Goal: Information Seeking & Learning: Learn about a topic

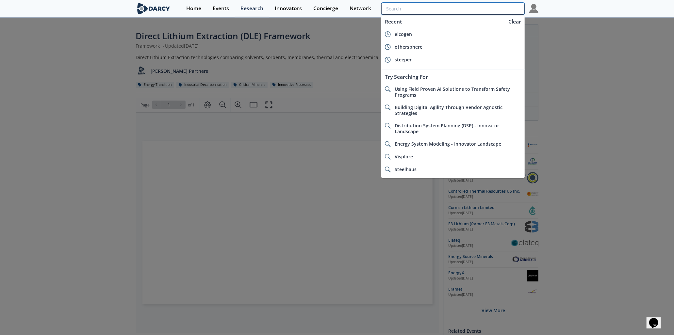
click at [488, 9] on input "search" at bounding box center [452, 9] width 143 height 12
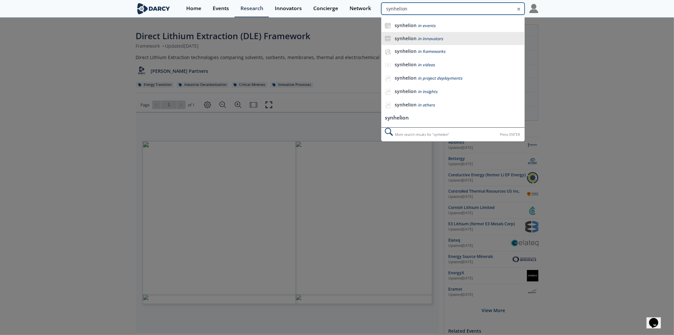
type input "synhelion"
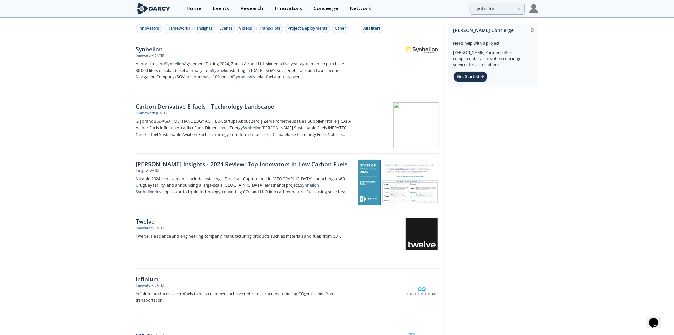
click at [408, 122] on div at bounding box center [398, 125] width 82 height 46
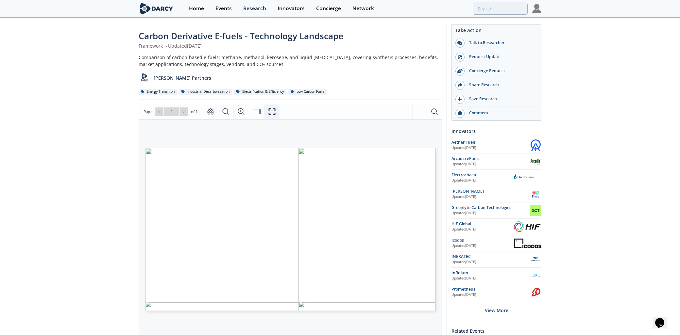
click at [277, 115] on button "Fullscreen" at bounding box center [271, 112] width 15 height 14
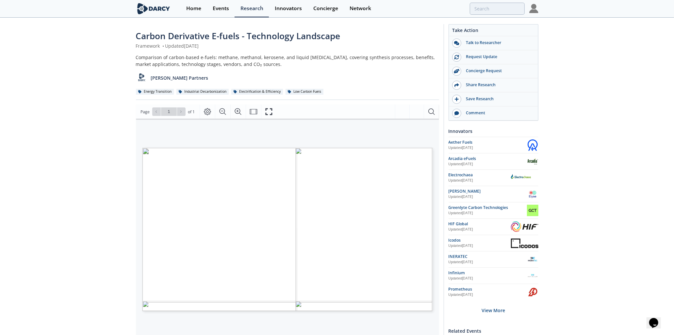
type input "synhelion"
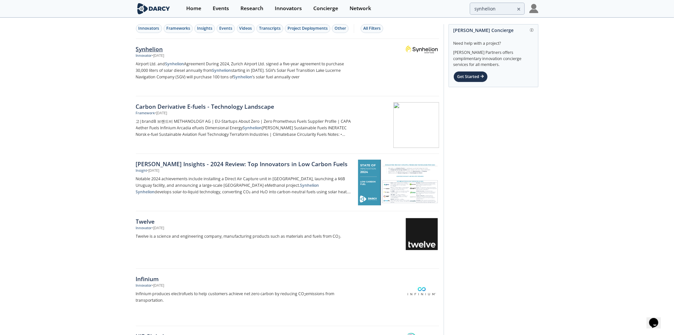
click at [159, 49] on div "Synhelion" at bounding box center [244, 49] width 216 height 8
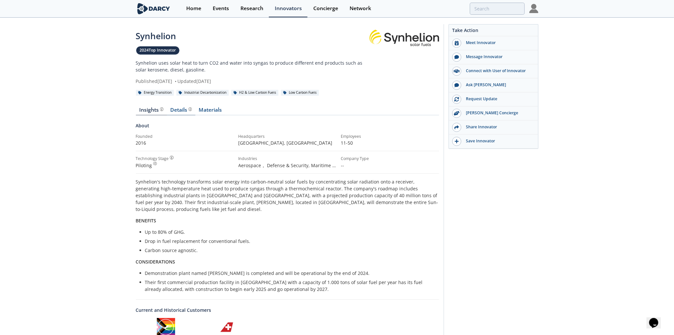
click at [181, 109] on div "Details" at bounding box center [181, 110] width 22 height 5
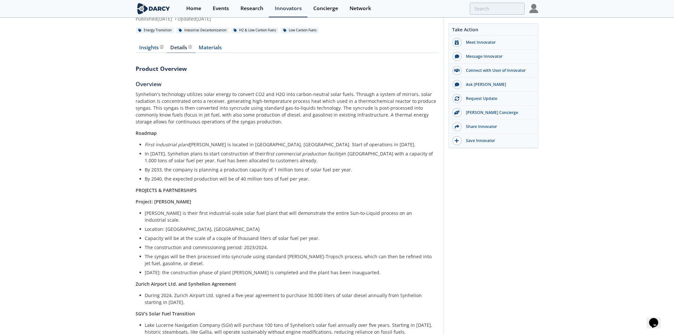
scroll to position [49, 0]
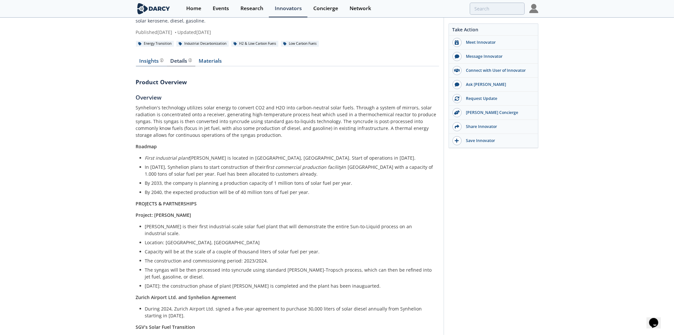
click at [147, 63] on div "Insights The [PERSON_NAME] Research team’s summarized opinion of the innovator,…" at bounding box center [151, 60] width 24 height 5
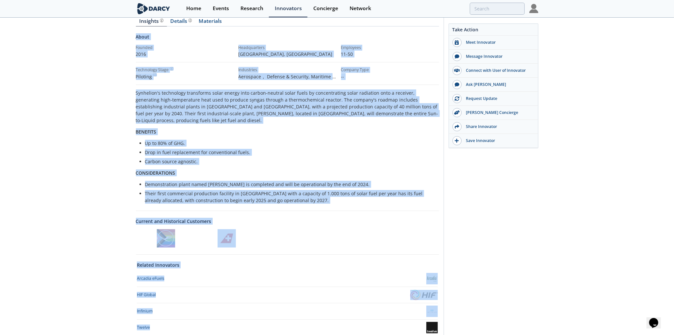
scroll to position [118, 0]
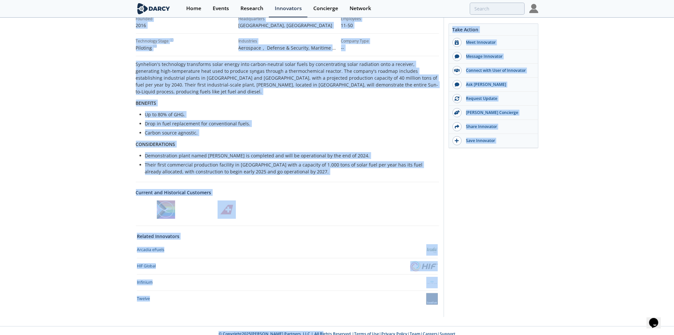
drag, startPoint x: 139, startPoint y: 77, endPoint x: 323, endPoint y: 354, distance: 332.3
click at [323, 218] on html "Home Events Research Innovators Concierge Network Synhelion 2024 •" at bounding box center [337, 49] width 674 height 335
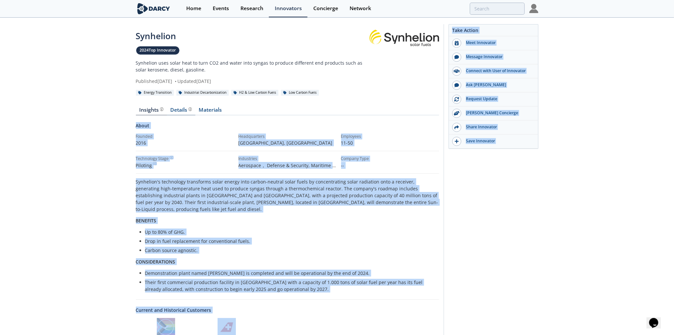
click at [176, 110] on div "Details Product overview, business model, technology and applications as added …" at bounding box center [181, 110] width 22 height 5
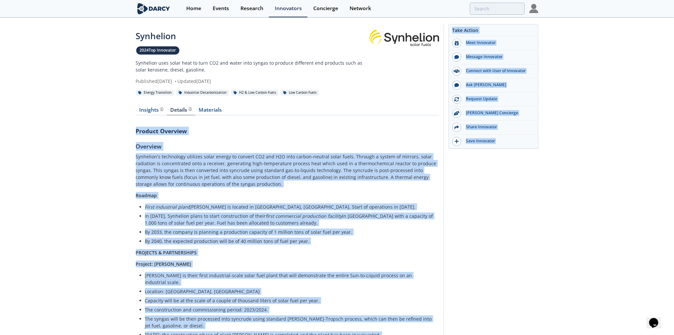
drag, startPoint x: 128, startPoint y: 143, endPoint x: 131, endPoint y: 141, distance: 3.7
click at [157, 132] on h3 "Product Overview" at bounding box center [287, 131] width 303 height 8
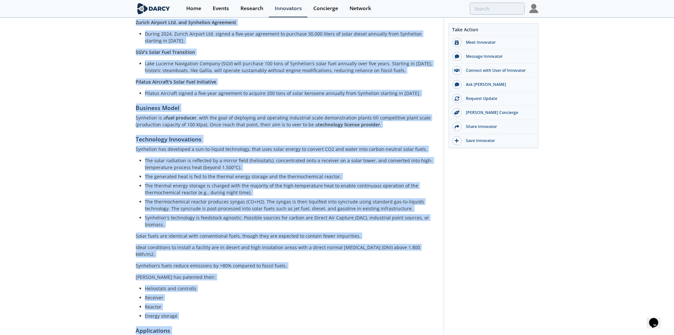
scroll to position [412, 0]
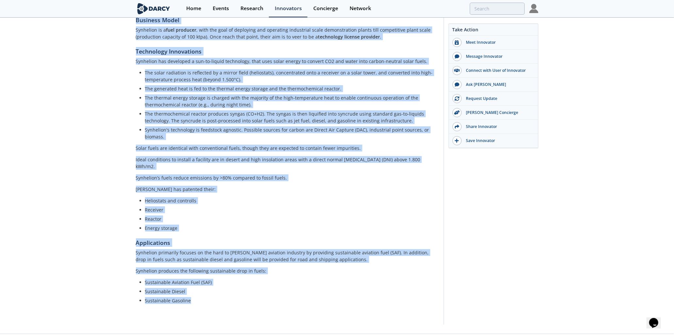
drag, startPoint x: 136, startPoint y: 128, endPoint x: 237, endPoint y: 315, distance: 211.8
copy div "Loremip Dolorsit Ametcons Adipiscin'e seddoeiusm temporin utlab etdolo ma aliqu…"
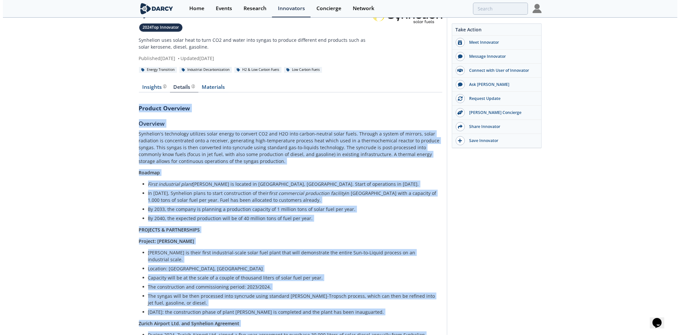
scroll to position [0, 0]
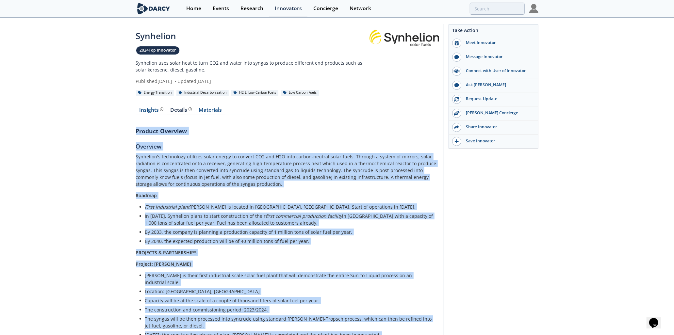
click at [205, 108] on link "Materials" at bounding box center [210, 112] width 30 height 8
